Goal: Browse casually: Explore the website without a specific task or goal

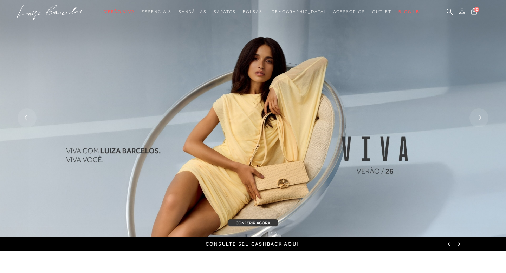
click at [277, 105] on img at bounding box center [253, 118] width 506 height 237
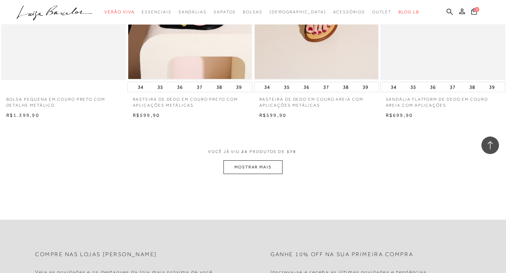
scroll to position [1335, 0]
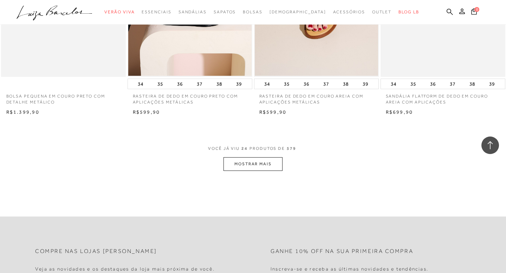
click at [256, 165] on button "MOSTRAR MAIS" at bounding box center [252, 164] width 59 height 14
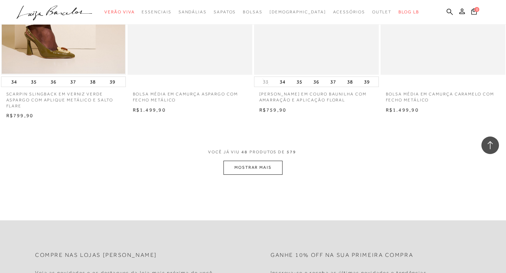
scroll to position [2740, 0]
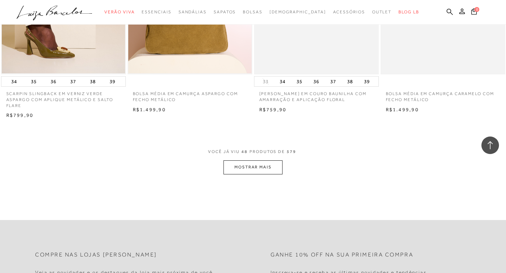
click at [255, 172] on button "MOSTRAR MAIS" at bounding box center [252, 168] width 59 height 14
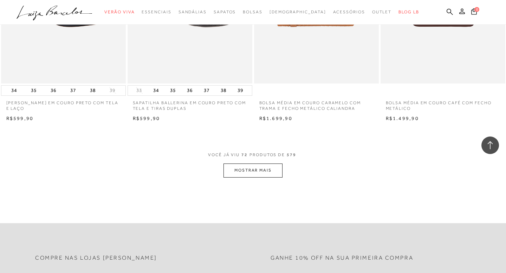
scroll to position [4145, 0]
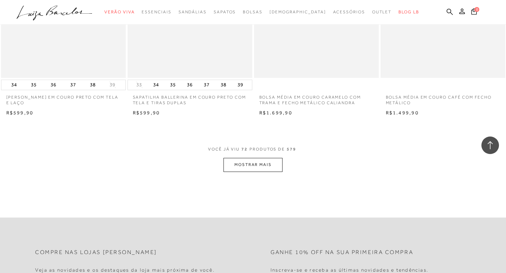
click at [263, 170] on button "MOSTRAR MAIS" at bounding box center [252, 165] width 59 height 14
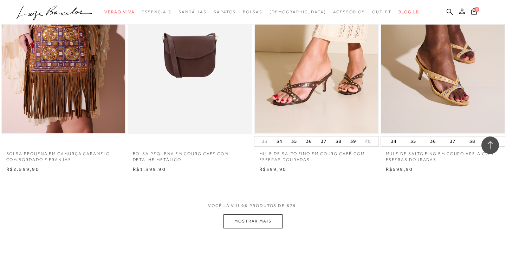
scroll to position [5494, 0]
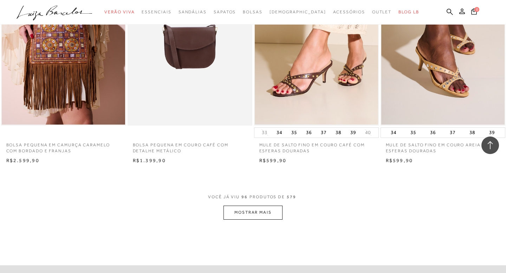
click at [256, 217] on button "MOSTRAR MAIS" at bounding box center [252, 213] width 59 height 14
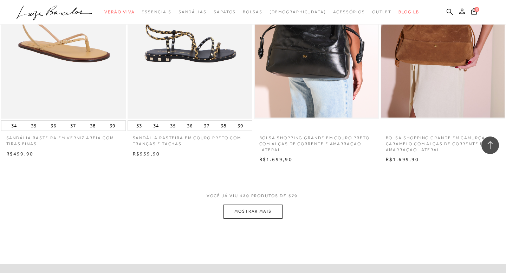
scroll to position [6899, 0]
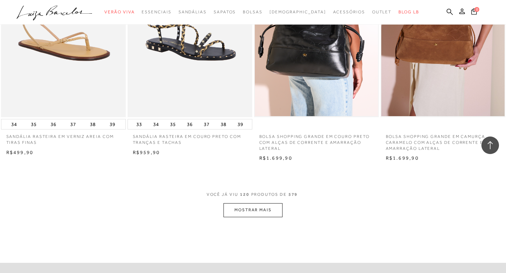
click at [237, 214] on button "MOSTRAR MAIS" at bounding box center [252, 210] width 59 height 14
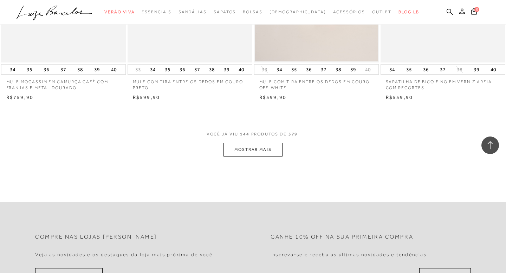
scroll to position [8361, 0]
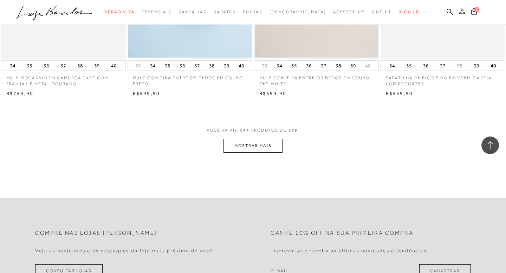
click at [254, 151] on button "MOSTRAR MAIS" at bounding box center [252, 146] width 59 height 14
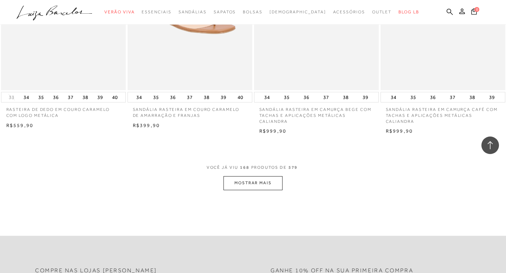
scroll to position [9738, 0]
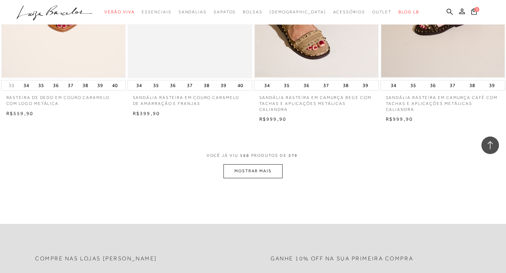
click at [244, 175] on button "MOSTRAR MAIS" at bounding box center [252, 171] width 59 height 14
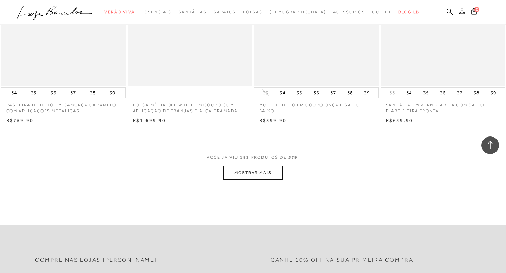
scroll to position [11143, 0]
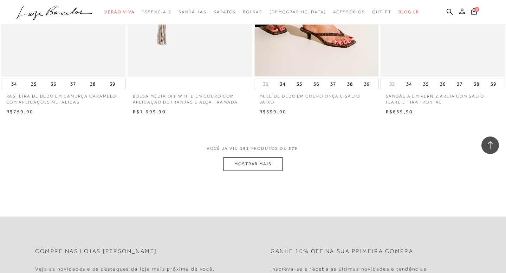
click at [248, 170] on button "MOSTRAR MAIS" at bounding box center [252, 164] width 59 height 14
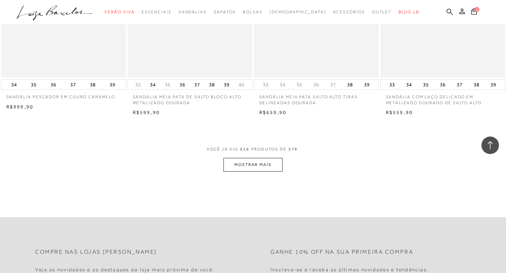
scroll to position [12562, 0]
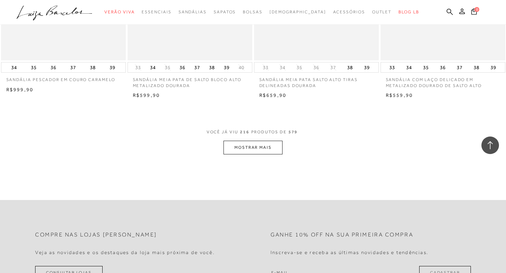
click at [255, 145] on button "MOSTRAR MAIS" at bounding box center [252, 148] width 59 height 14
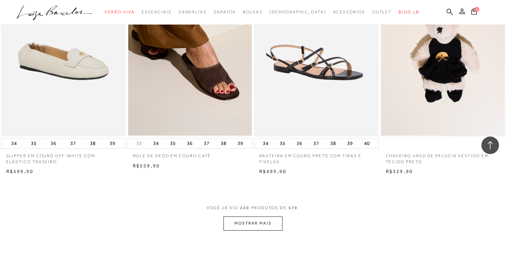
scroll to position [13897, 0]
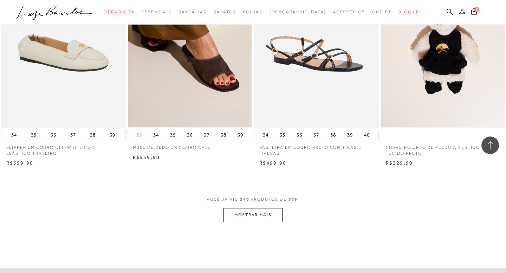
click at [253, 216] on button "MOSTRAR MAIS" at bounding box center [252, 215] width 59 height 14
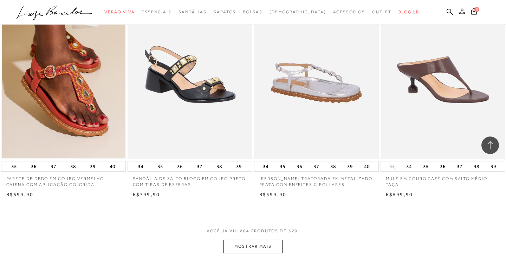
scroll to position [15288, 0]
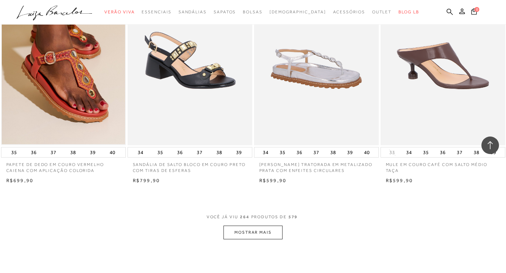
click at [248, 236] on button "MOSTRAR MAIS" at bounding box center [252, 233] width 59 height 14
